Goal: Task Accomplishment & Management: Use online tool/utility

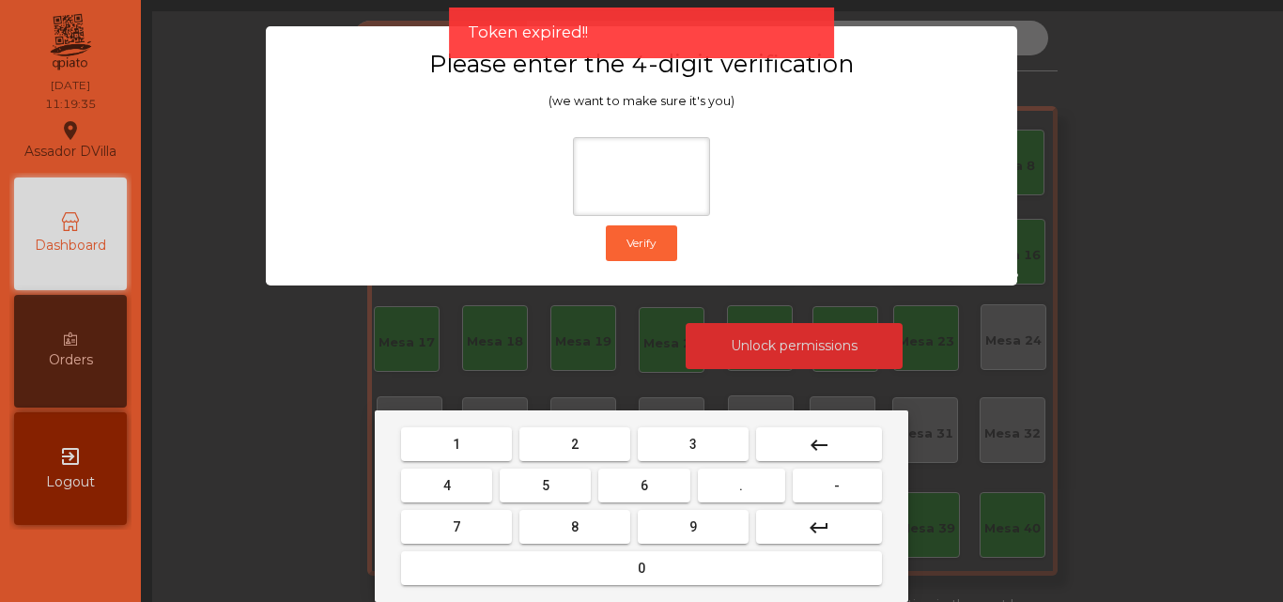
click at [555, 455] on button "2" at bounding box center [574, 444] width 111 height 34
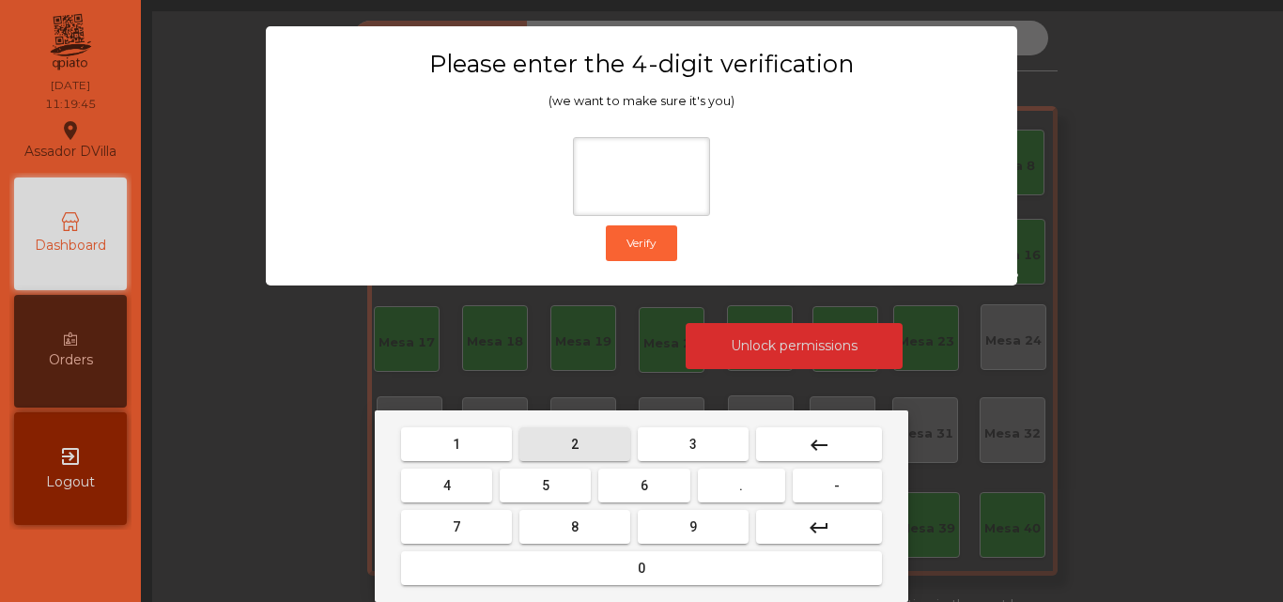
drag, startPoint x: 552, startPoint y: 449, endPoint x: 477, endPoint y: 476, distance: 79.9
click at [552, 450] on button "2" at bounding box center [574, 444] width 111 height 34
drag, startPoint x: 460, startPoint y: 486, endPoint x: 595, endPoint y: 493, distance: 135.4
click at [491, 486] on button "4" at bounding box center [446, 486] width 91 height 34
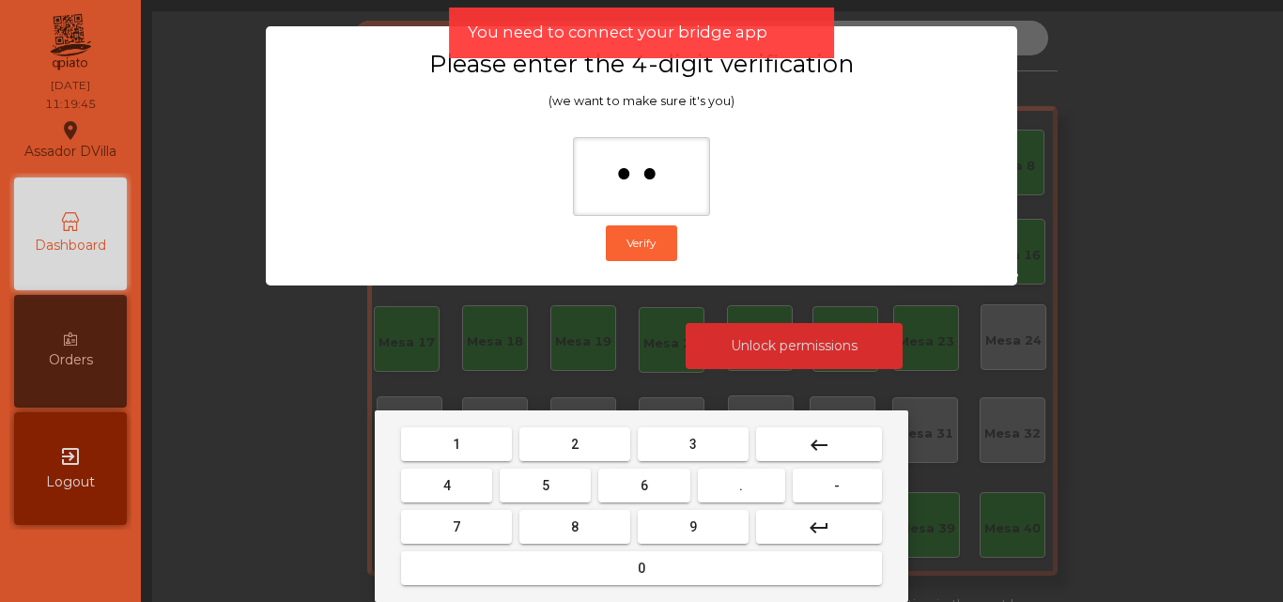
drag, startPoint x: 637, startPoint y: 486, endPoint x: 653, endPoint y: 522, distance: 39.1
click at [637, 487] on button "6" at bounding box center [643, 486] width 91 height 34
click at [658, 526] on button "9" at bounding box center [693, 527] width 111 height 34
type input "****"
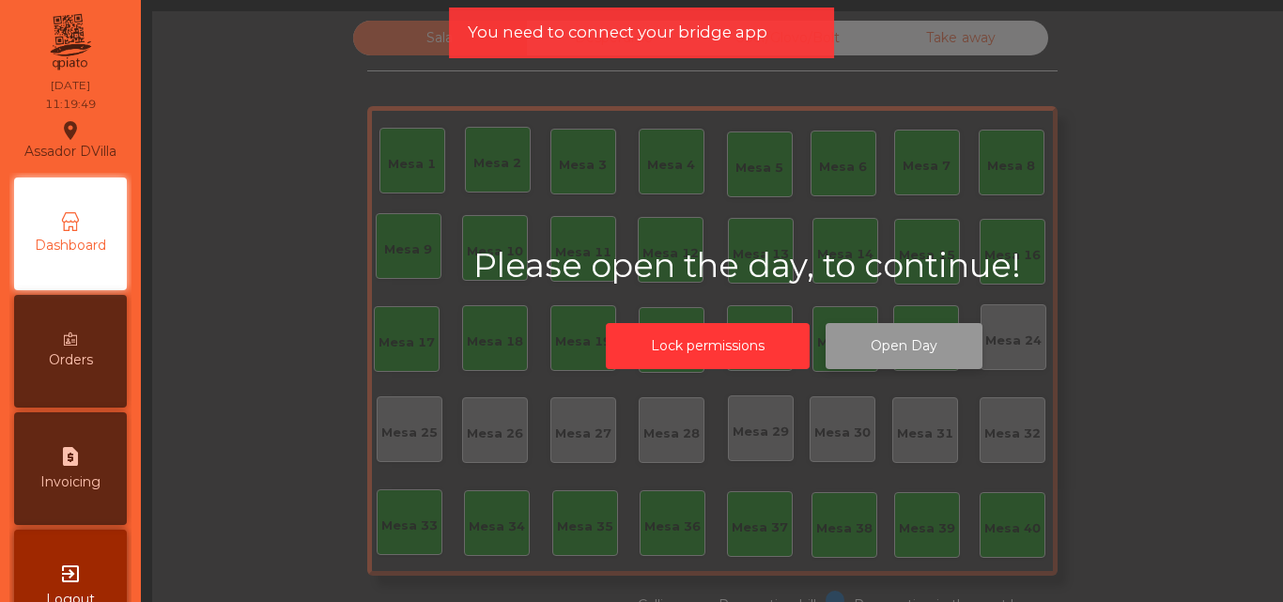
click at [947, 358] on button "Open Day" at bounding box center [903, 346] width 157 height 46
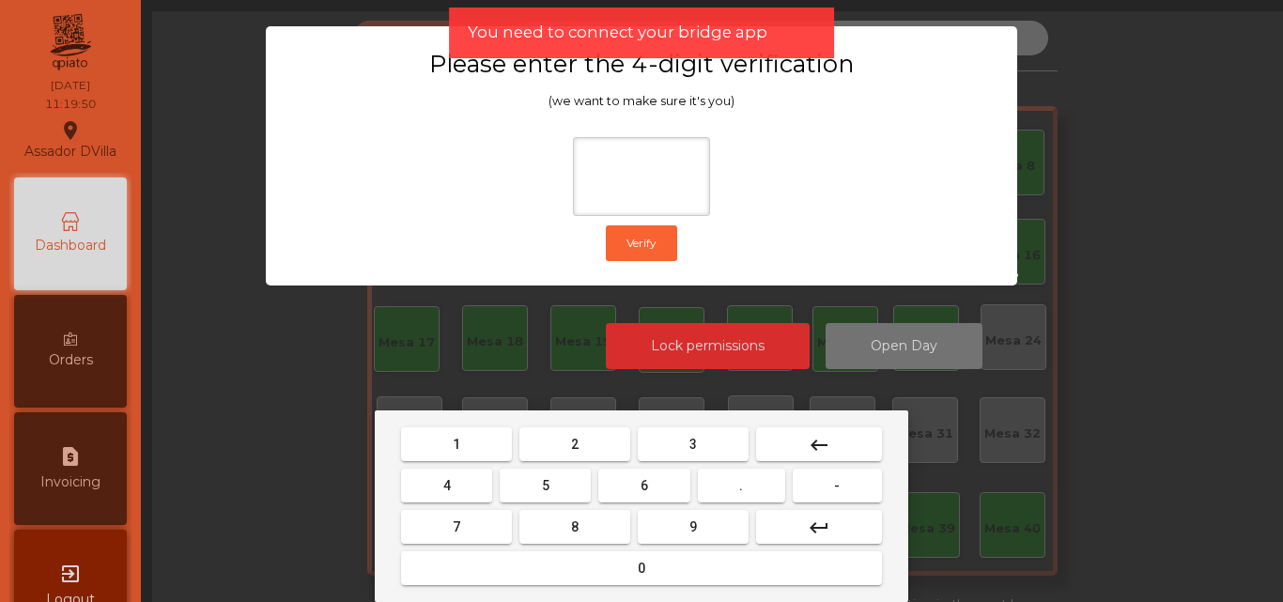
click at [579, 453] on button "2" at bounding box center [574, 444] width 111 height 34
drag, startPoint x: 452, startPoint y: 486, endPoint x: 674, endPoint y: 486, distance: 222.6
click at [473, 486] on button "4" at bounding box center [446, 486] width 91 height 34
drag, startPoint x: 647, startPoint y: 487, endPoint x: 682, endPoint y: 522, distance: 49.1
click at [655, 495] on button "6" at bounding box center [643, 486] width 91 height 34
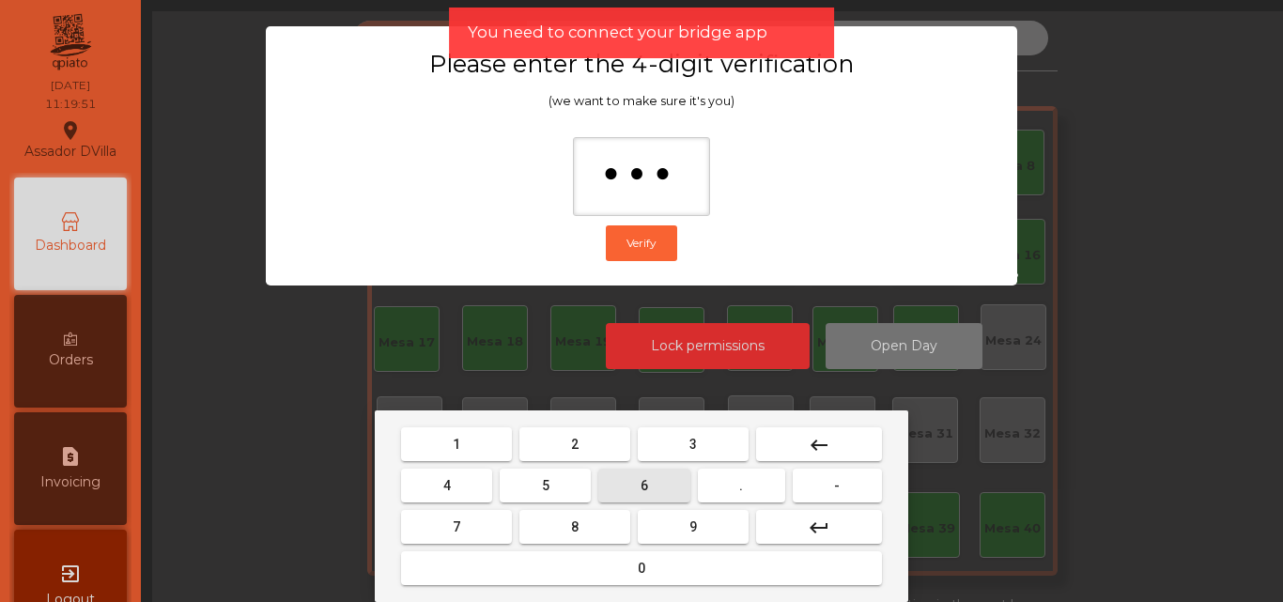
click at [687, 532] on button "9" at bounding box center [693, 527] width 111 height 34
type input "****"
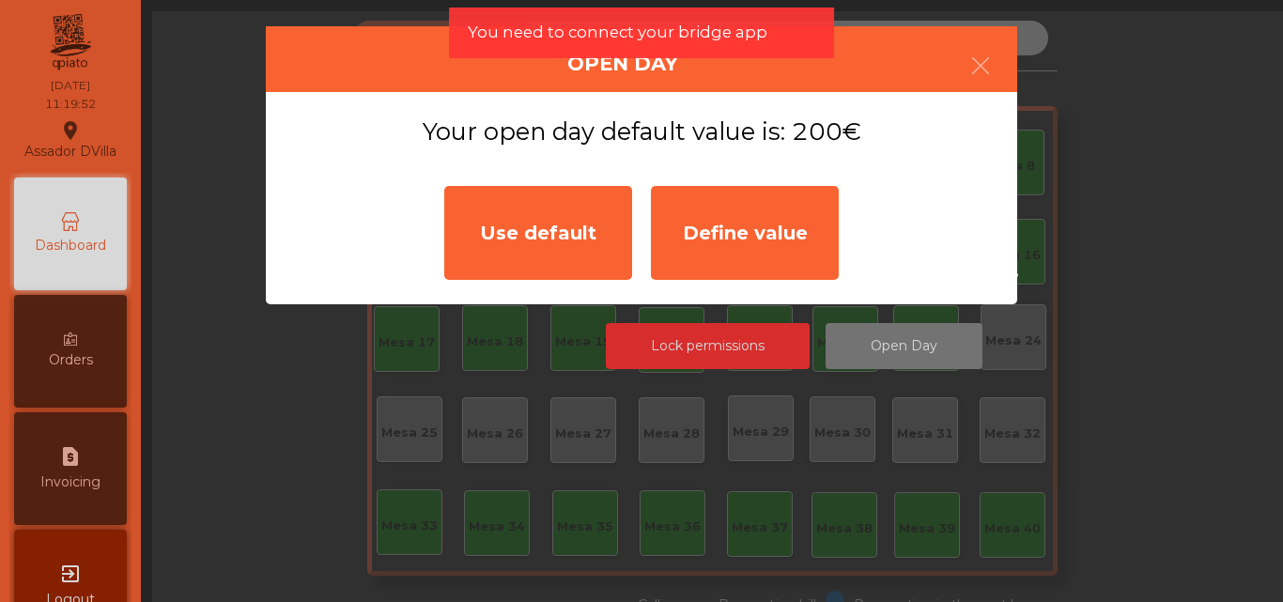
click at [492, 223] on div "Use default" at bounding box center [538, 233] width 188 height 94
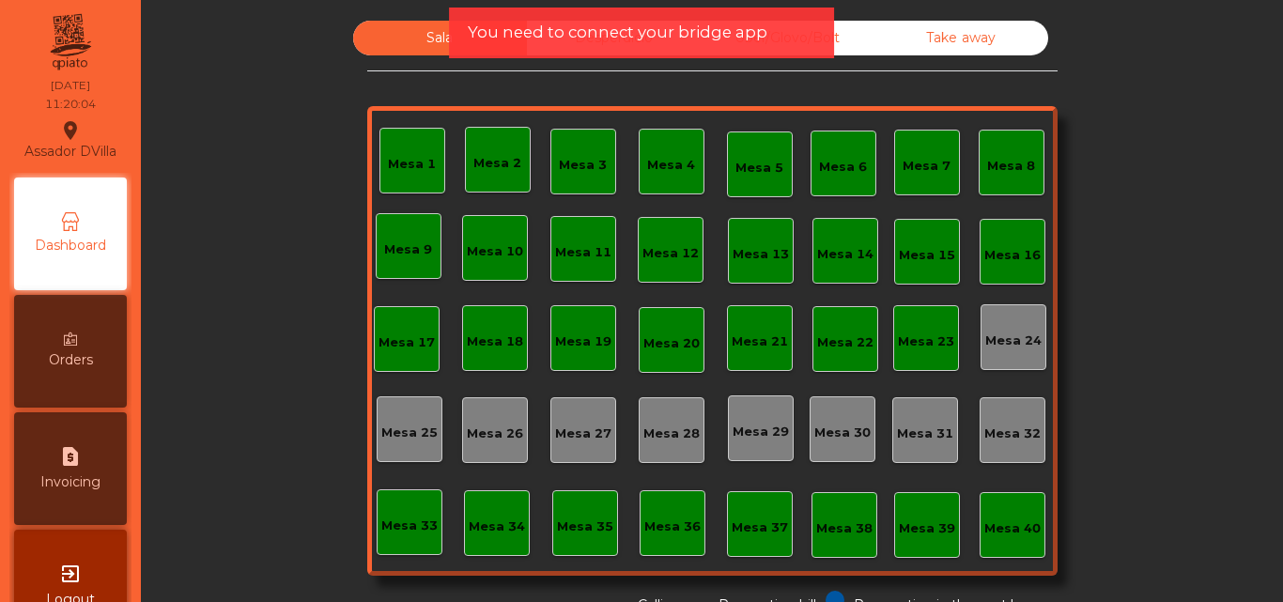
click at [635, 28] on span "You need to connect your bridge app" at bounding box center [618, 32] width 300 height 23
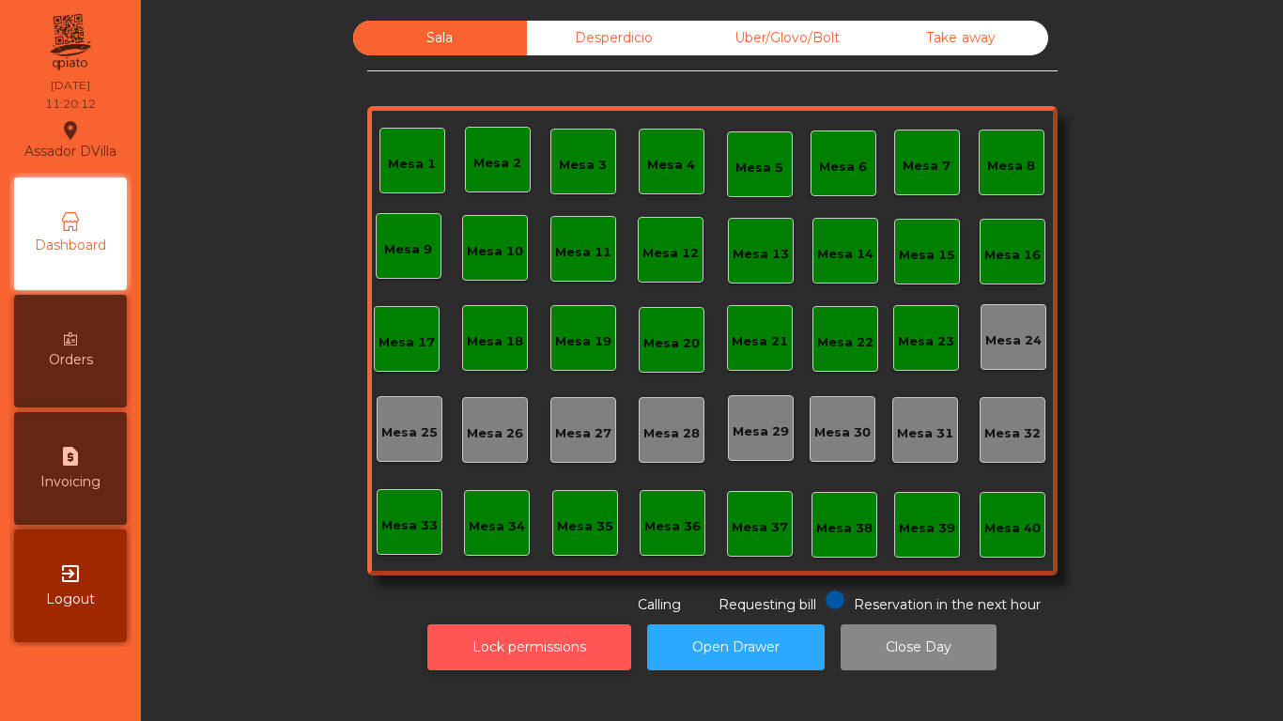
click at [549, 601] on button "Lock permissions" at bounding box center [529, 648] width 204 height 46
